Goal: Task Accomplishment & Management: Use online tool/utility

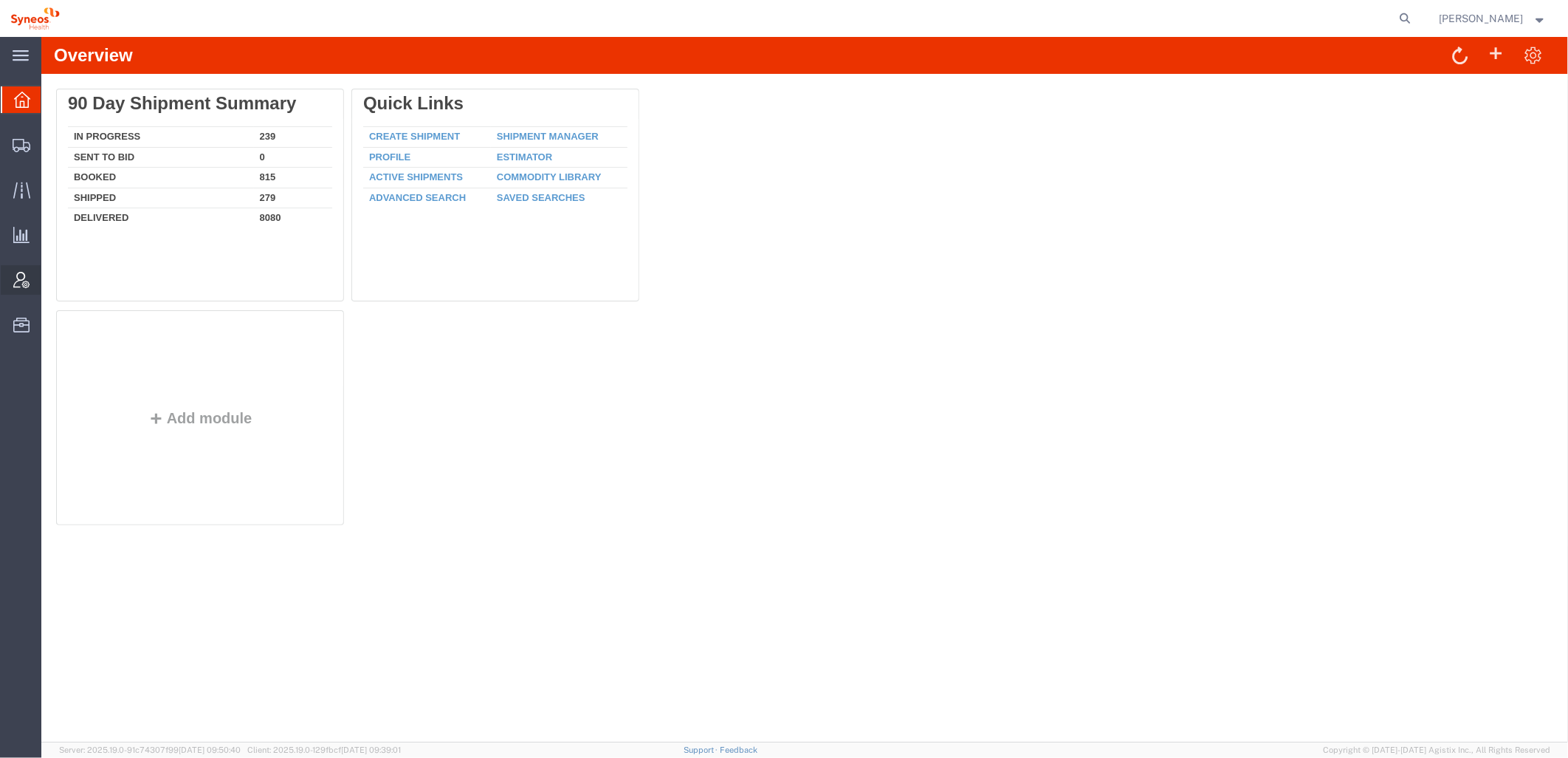
click at [26, 271] on icon at bounding box center [22, 280] width 16 height 16
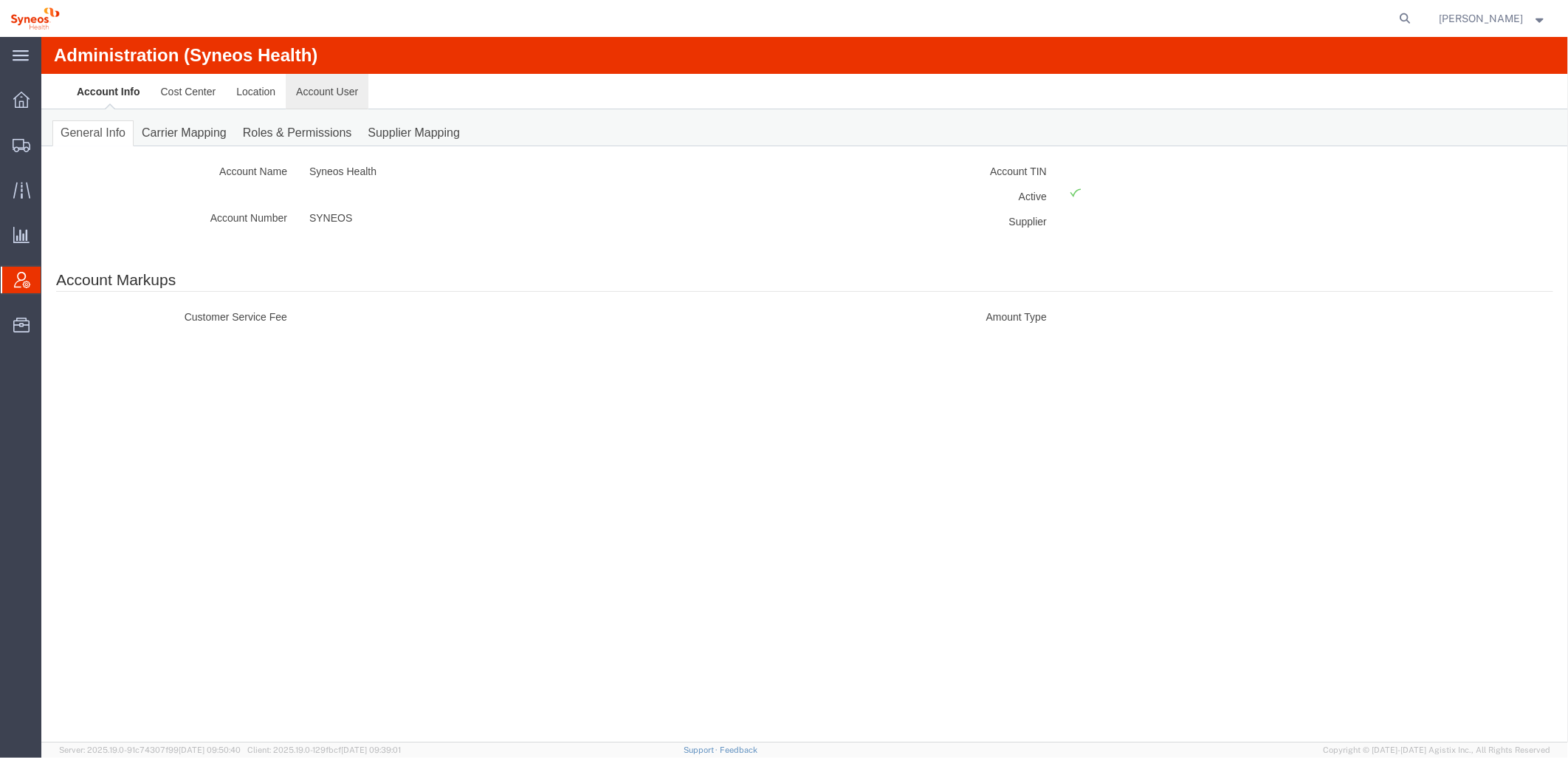
click at [310, 91] on link "Account User" at bounding box center [326, 90] width 82 height 35
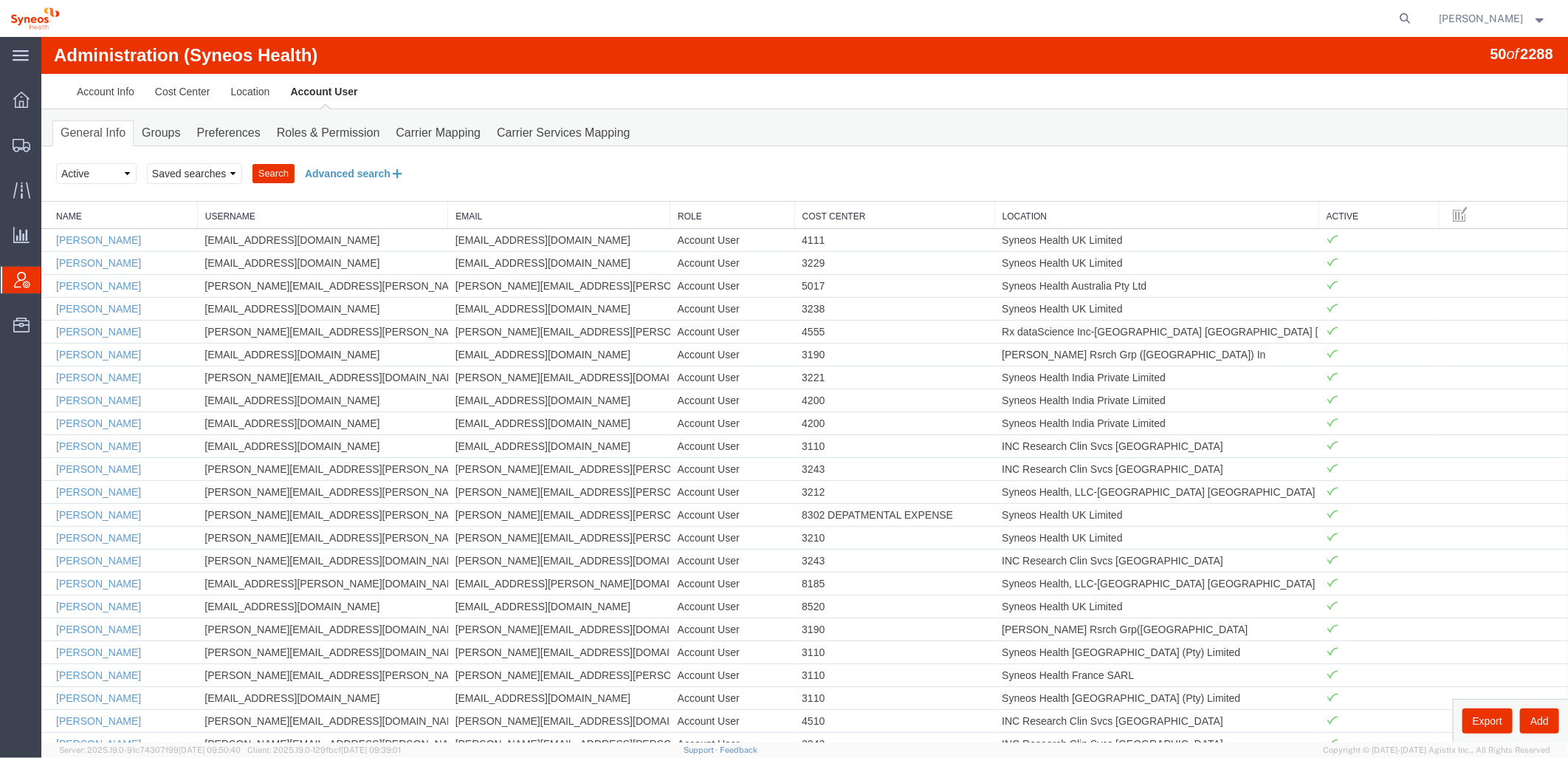
click at [364, 167] on button "Advanced search" at bounding box center [354, 173] width 120 height 25
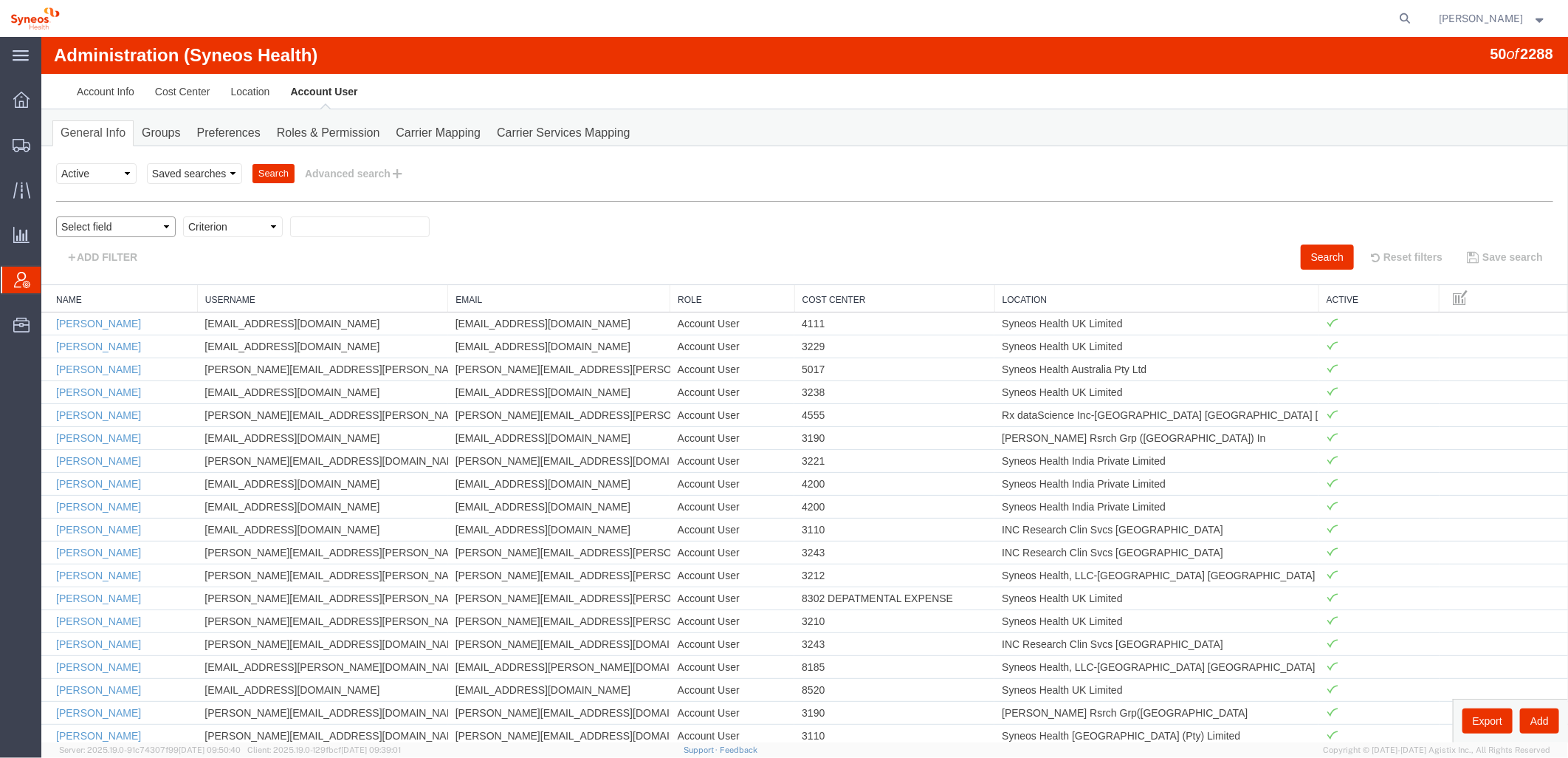
click at [160, 227] on select "Select field Cost Center Email Location Name Role Username" at bounding box center [115, 225] width 119 height 21
select select "locationName"
click at [55, 215] on select "Select field Cost Center Email Location Name Role Username" at bounding box center [115, 225] width 119 height 21
click at [222, 224] on select "Criterion contains does not contain is is blank is not blank starts with" at bounding box center [232, 225] width 99 height 21
select select "contains"
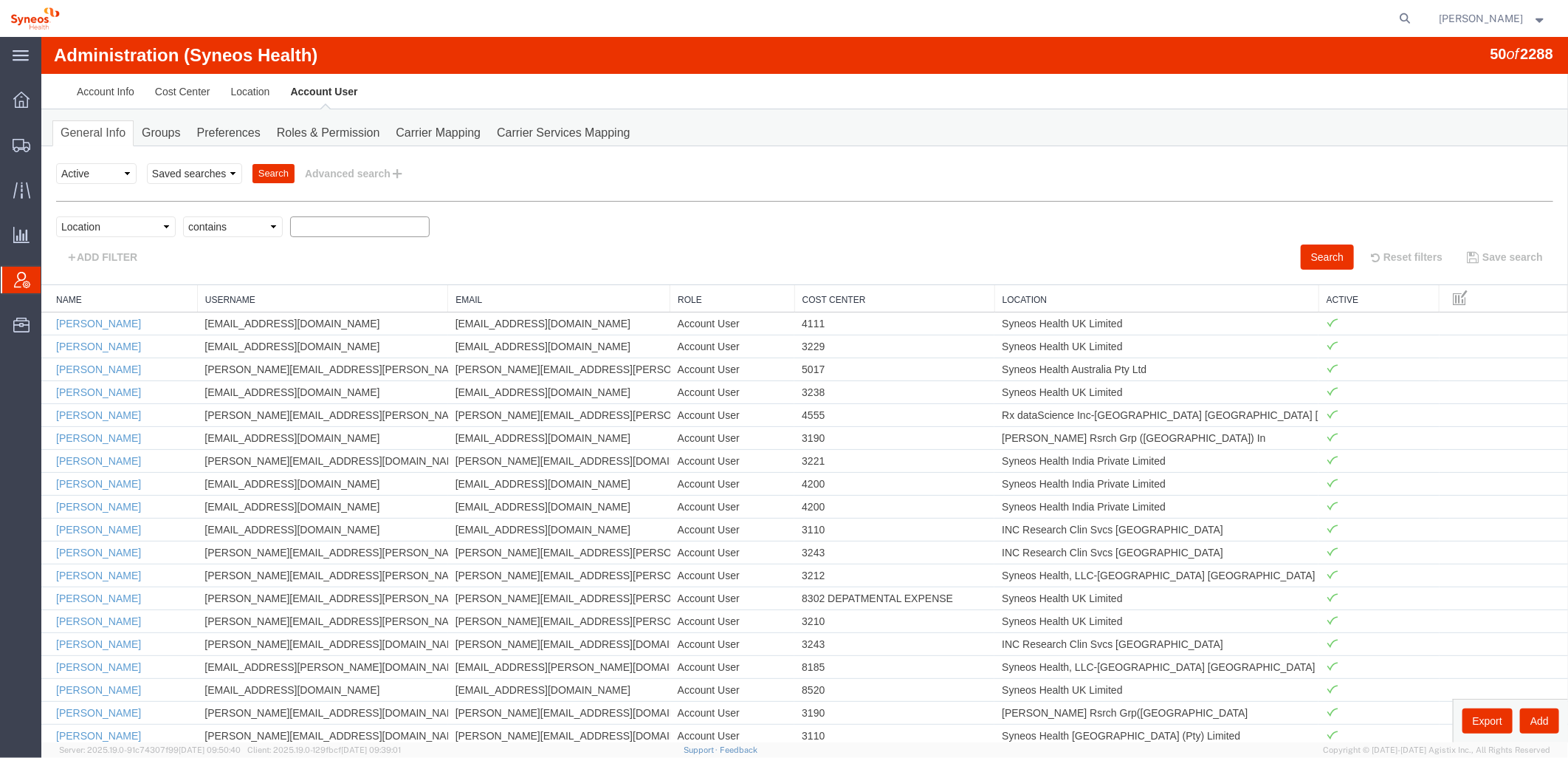
click at [183, 215] on select "Criterion contains does not contain is is blank is not blank starts with" at bounding box center [232, 225] width 99 height 21
click at [350, 231] on input "text" at bounding box center [359, 225] width 139 height 21
type input "zdnu"
click at [1312, 255] on button "Search" at bounding box center [1327, 256] width 53 height 25
